Goal: Task Accomplishment & Management: Use online tool/utility

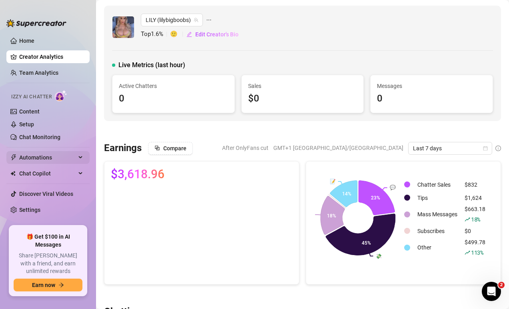
click at [36, 159] on span "Automations" at bounding box center [47, 157] width 57 height 13
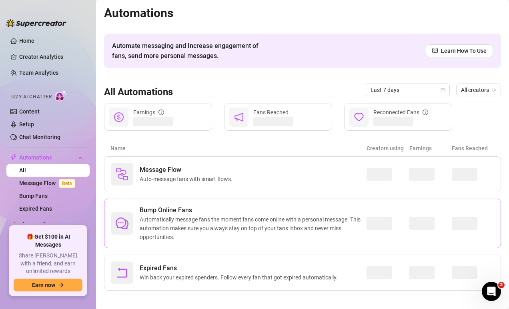
click at [210, 223] on span "Automatically message fans the moment fans come online with a personal message.…" at bounding box center [253, 228] width 227 height 26
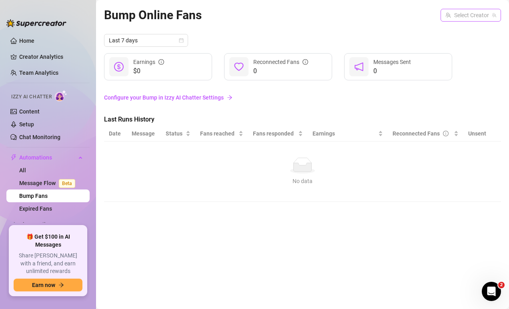
click at [449, 16] on input "search" at bounding box center [467, 15] width 44 height 12
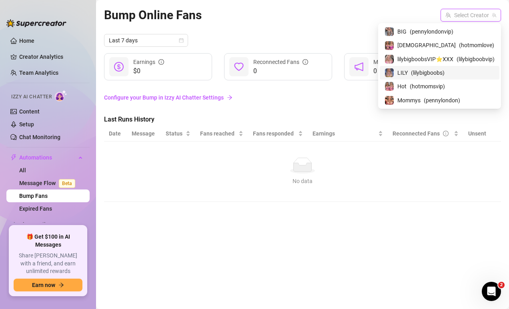
click at [422, 76] on span "( lilybigboobs )" at bounding box center [428, 72] width 34 height 9
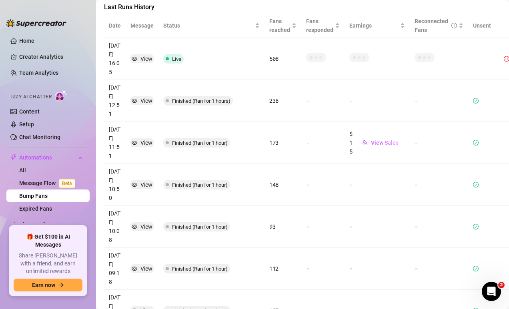
scroll to position [93, 0]
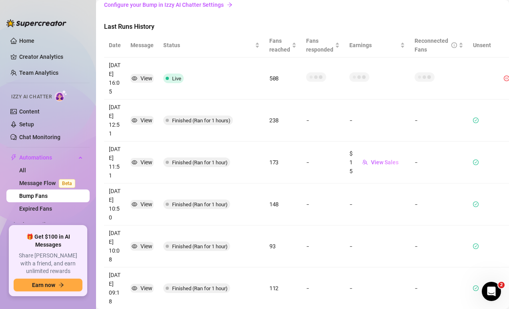
click at [20, 33] on ul "Home Creator Analytics Team Analytics Izzy AI Chatter Content Setup Chat Monito…" at bounding box center [47, 127] width 83 height 192
click at [23, 38] on link "Home" at bounding box center [26, 41] width 15 height 6
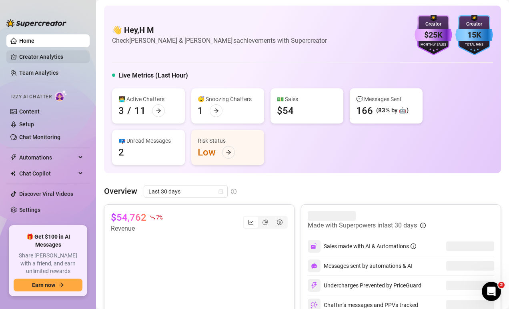
click at [56, 59] on link "Creator Analytics" at bounding box center [51, 56] width 64 height 13
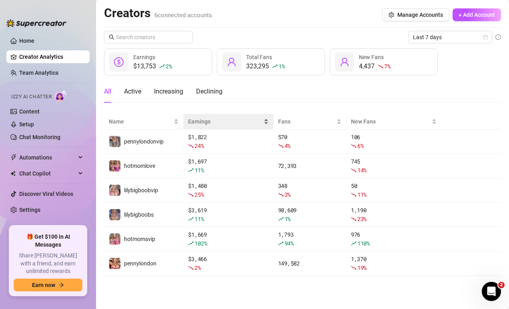
click at [195, 122] on span "Earnings" at bounding box center [225, 121] width 74 height 9
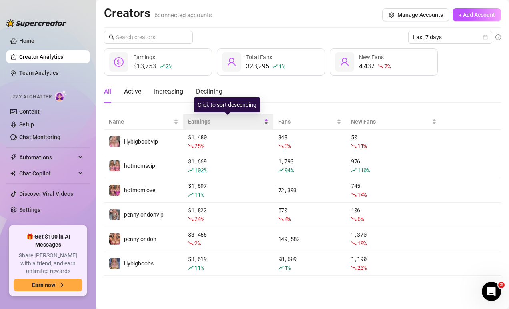
click at [198, 121] on span "Earnings" at bounding box center [225, 121] width 74 height 9
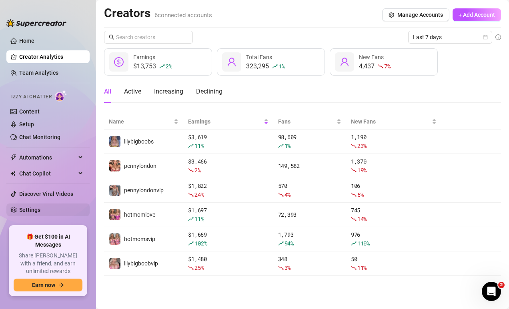
click at [40, 210] on link "Settings" at bounding box center [29, 210] width 21 height 6
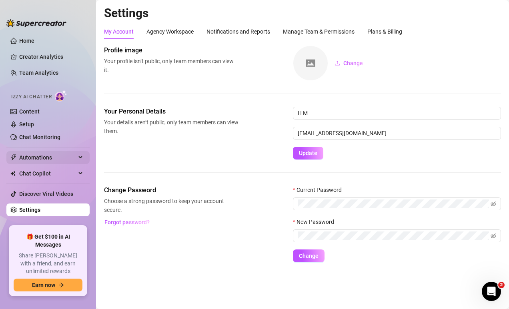
click at [49, 157] on span "Automations" at bounding box center [47, 157] width 57 height 13
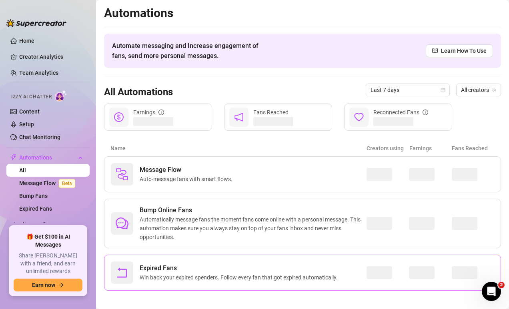
click at [235, 269] on span "Expired Fans" at bounding box center [240, 269] width 201 height 10
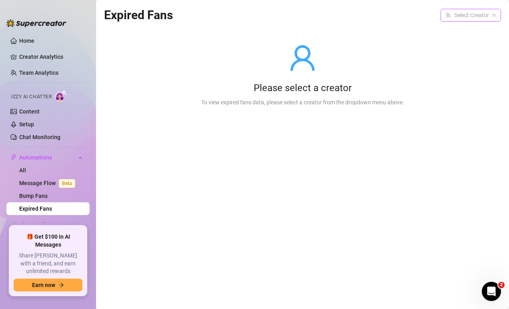
click at [447, 18] on input "search" at bounding box center [467, 15] width 44 height 12
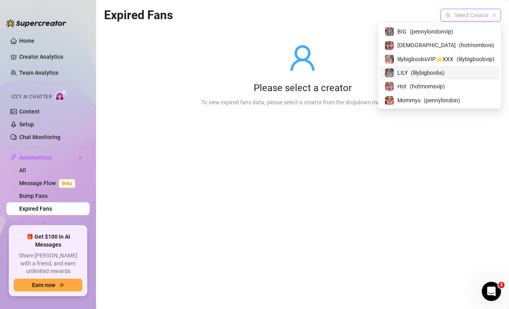
click at [422, 74] on span "( lilybigboobs )" at bounding box center [428, 72] width 34 height 9
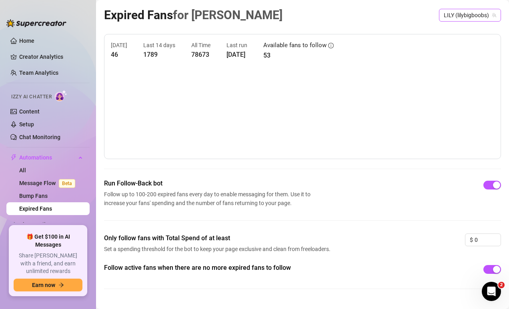
click at [471, 12] on span "LILY (lilybigboobs)" at bounding box center [470, 15] width 52 height 12
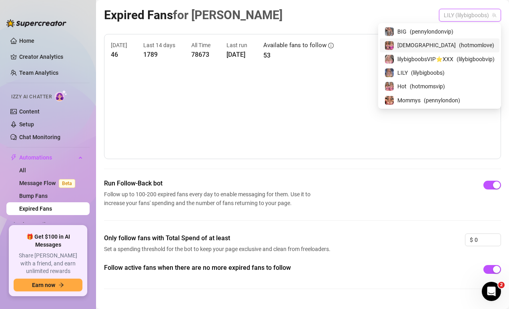
click at [461, 44] on div "[DEMOGRAPHIC_DATA] ( hotmomlove )" at bounding box center [440, 45] width 110 height 10
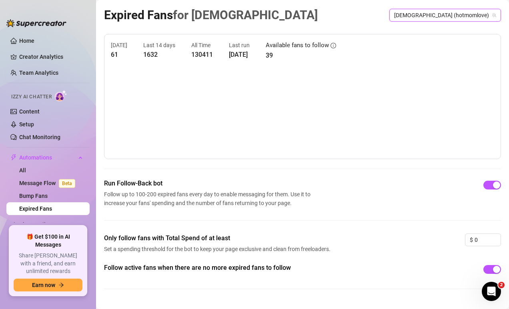
click at [456, 17] on span "[DEMOGRAPHIC_DATA] (hotmomlove)" at bounding box center [445, 15] width 102 height 12
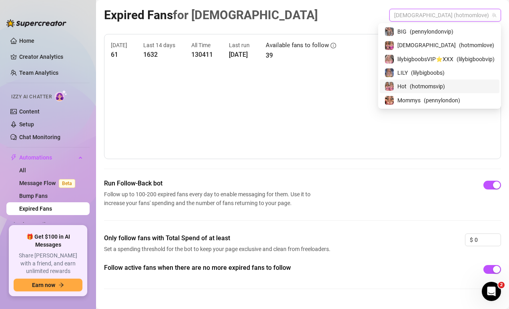
click at [431, 87] on span "( hotmomsvip )" at bounding box center [427, 86] width 35 height 9
